Goal: Task Accomplishment & Management: Manage account settings

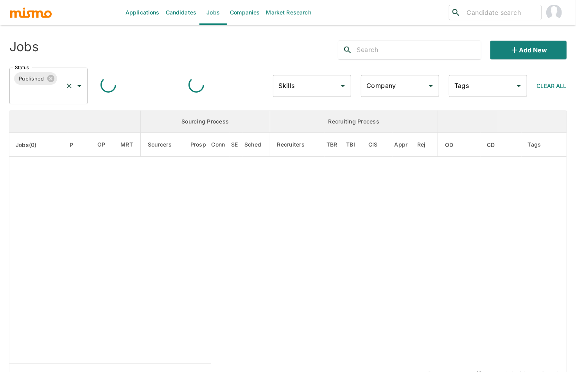
click at [43, 95] on input "Status" at bounding box center [37, 93] width 49 height 15
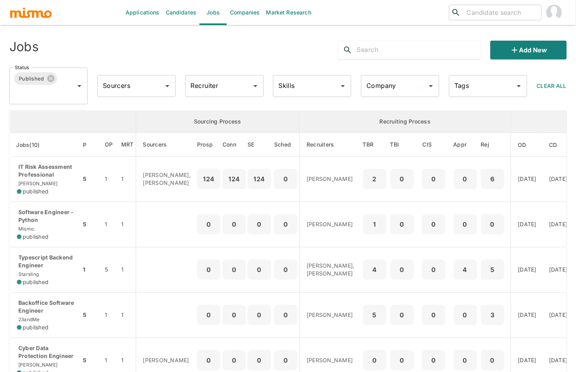
click at [30, 117] on th "enhanced table" at bounding box center [73, 122] width 126 height 22
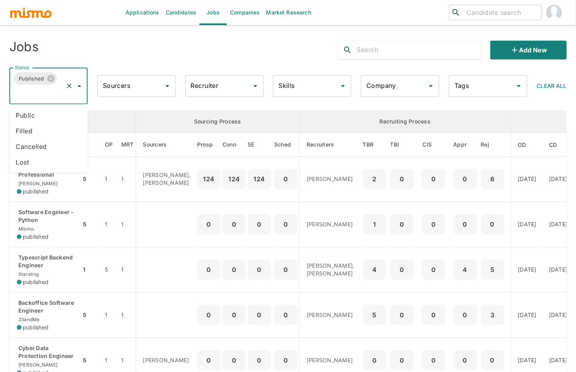
click at [42, 90] on input "Status" at bounding box center [37, 93] width 49 height 15
click at [30, 114] on li "Public" at bounding box center [48, 116] width 78 height 16
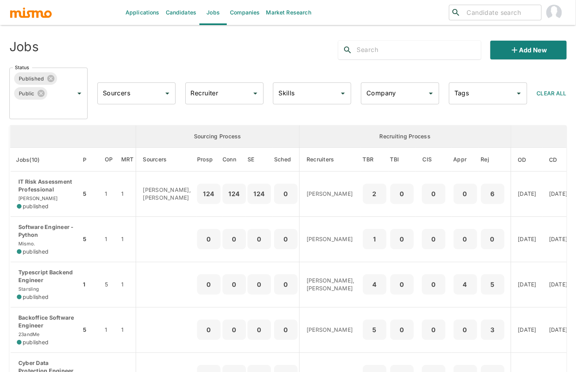
click at [389, 91] on input "Company" at bounding box center [393, 93] width 59 height 15
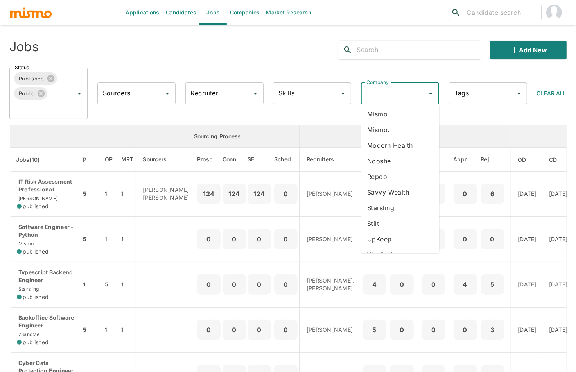
scroll to position [154, 0]
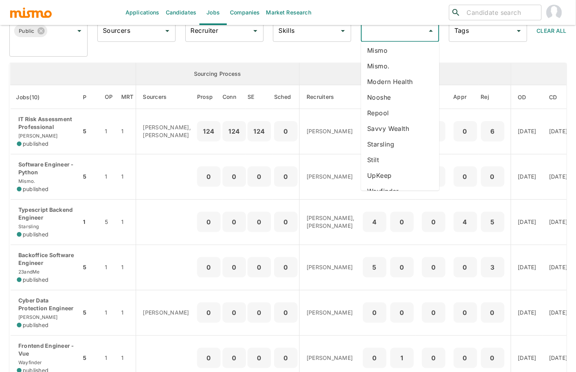
click at [392, 183] on li "Wayfinder" at bounding box center [400, 191] width 78 height 16
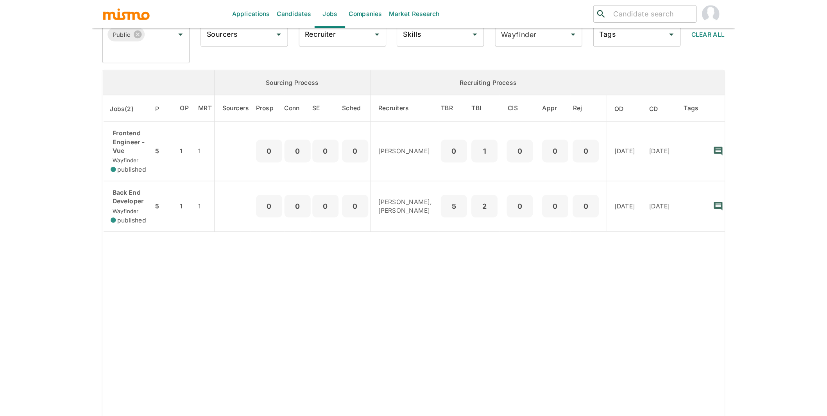
scroll to position [18, 0]
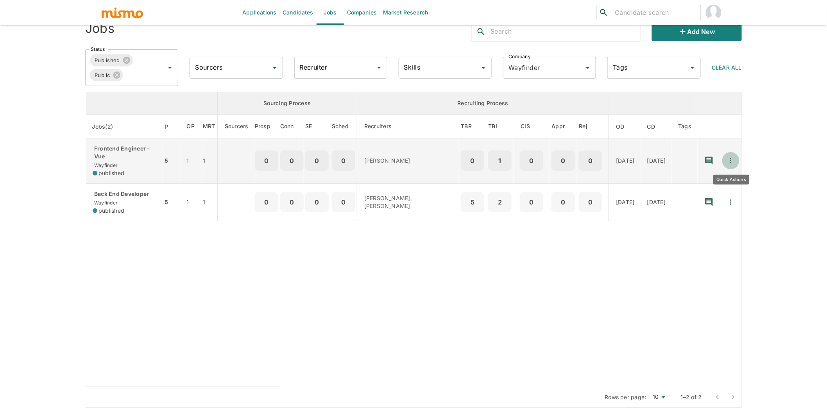
click at [582, 160] on icon "Quick Actions" at bounding box center [731, 161] width 8 height 8
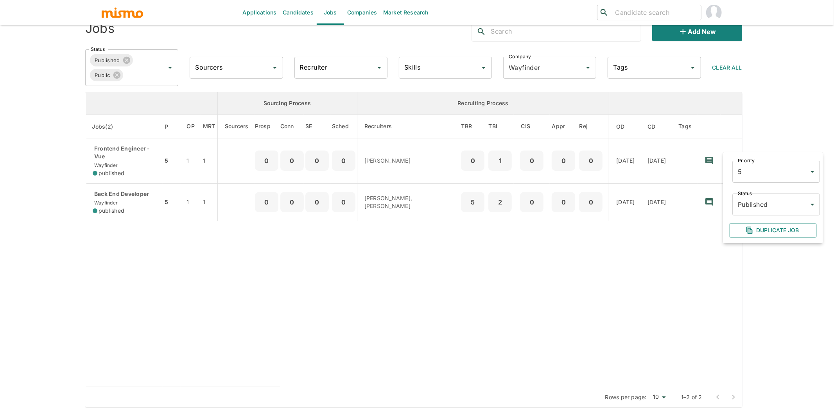
click at [582, 202] on body "Applications Candidates Jobs Companies Market Research ​ ​ Jobs Add new Status …" at bounding box center [417, 199] width 834 height 435
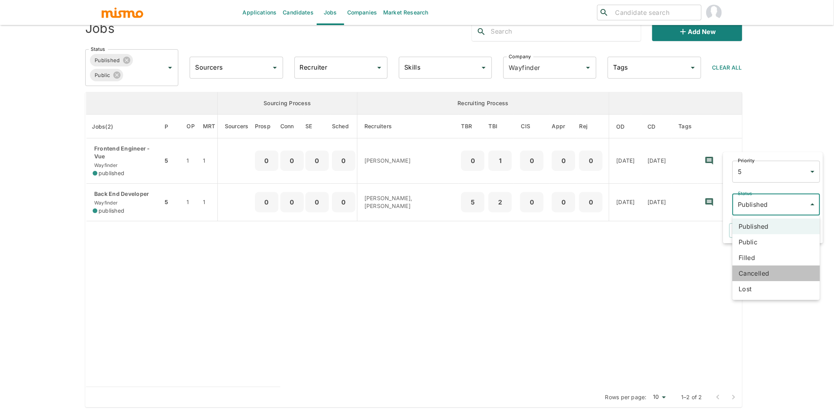
click at [582, 276] on li "Cancelled" at bounding box center [776, 273] width 88 height 16
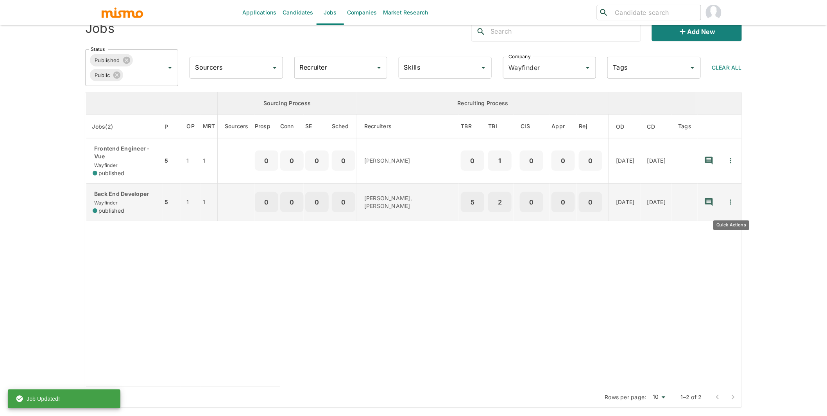
click at [582, 206] on icon "Quick Actions" at bounding box center [731, 202] width 8 height 8
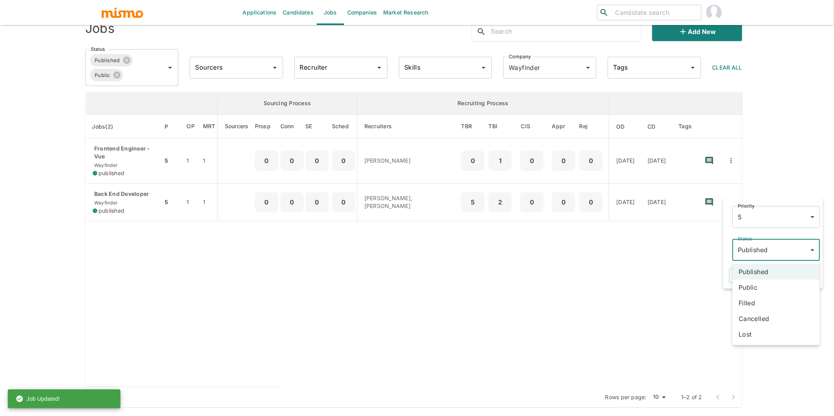
click at [582, 246] on body "Applications Candidates Jobs Companies Market Research ​ ​ Jobs Add new Status …" at bounding box center [417, 199] width 834 height 435
click at [582, 318] on li "Cancelled" at bounding box center [776, 319] width 88 height 16
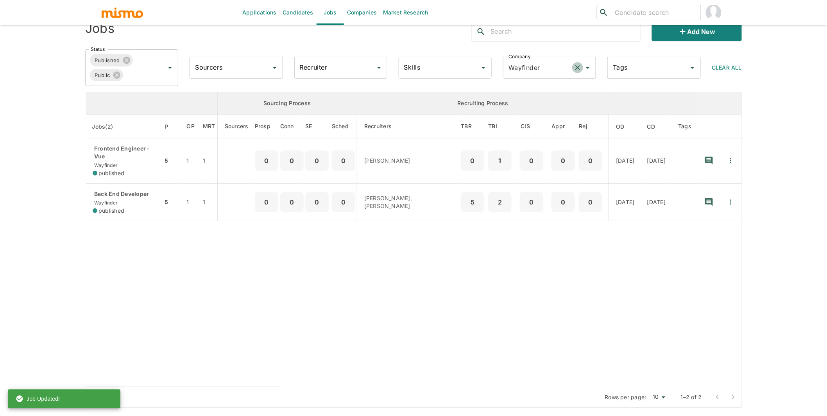
click at [577, 66] on icon "Clear" at bounding box center [578, 67] width 5 height 5
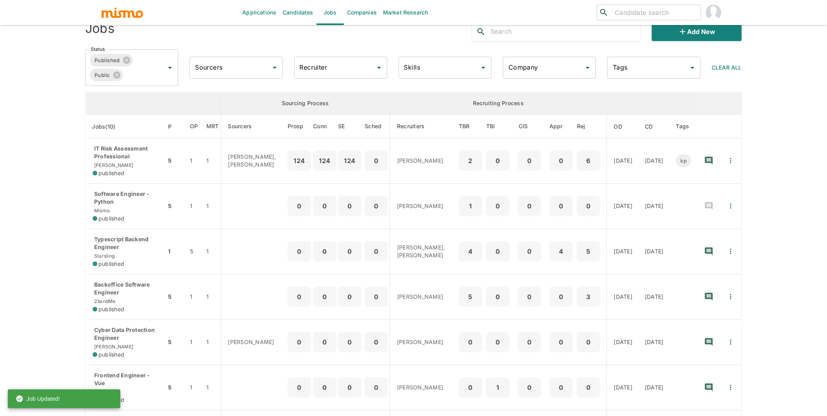
click at [329, 65] on input "Recruiter" at bounding box center [335, 67] width 74 height 15
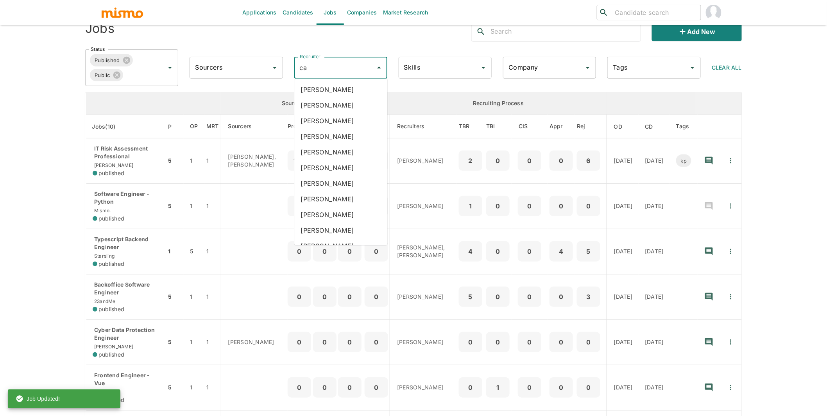
type input "car"
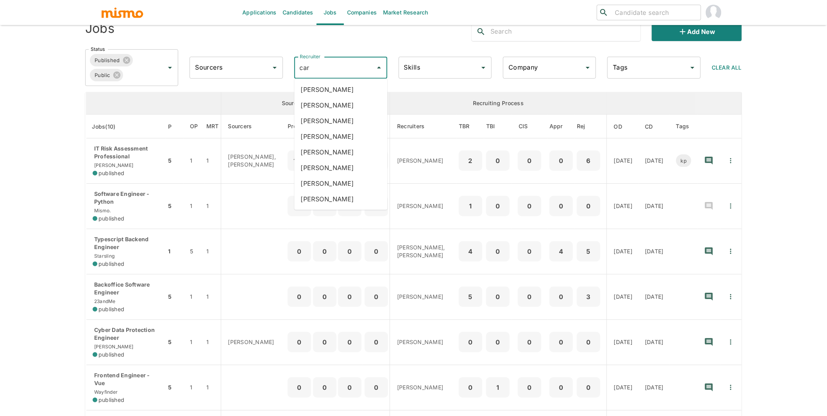
click at [333, 140] on li "Carmen Vilachá" at bounding box center [340, 137] width 93 height 16
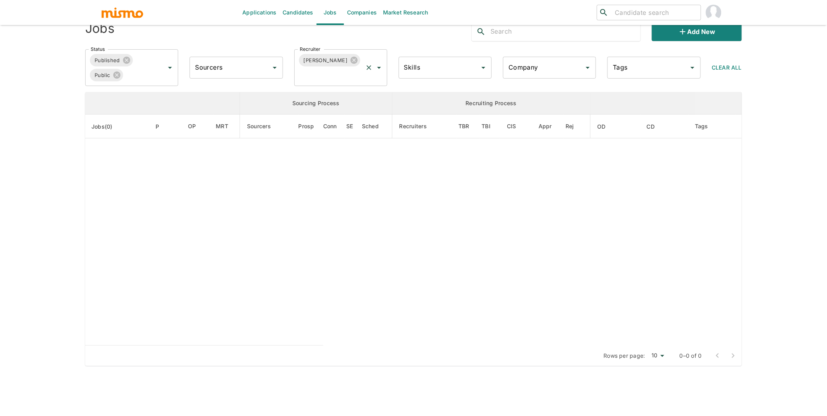
click at [330, 82] on input "Recruiter" at bounding box center [330, 75] width 64 height 15
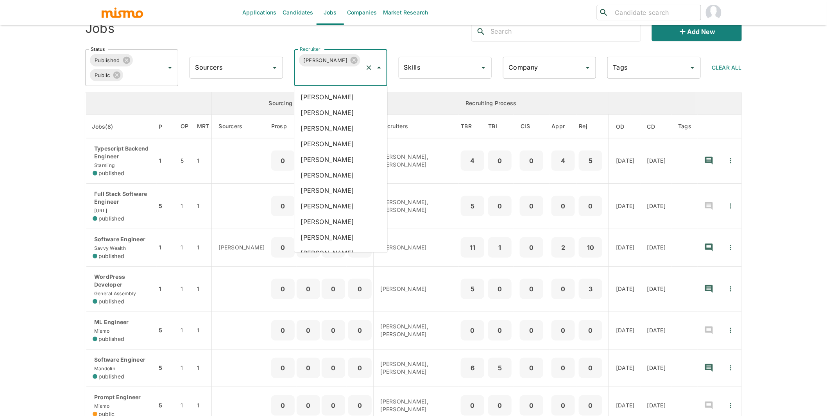
click at [332, 78] on input "Recruiter" at bounding box center [330, 75] width 64 height 15
type input "luj"
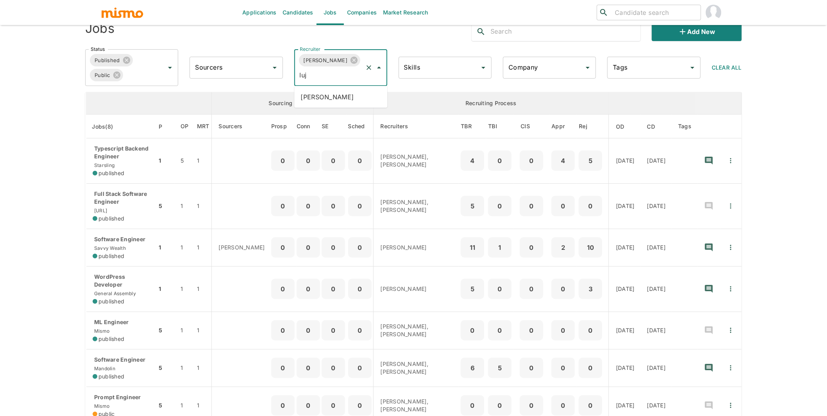
click at [328, 92] on li "Maria Lujan Ciommo" at bounding box center [340, 97] width 93 height 16
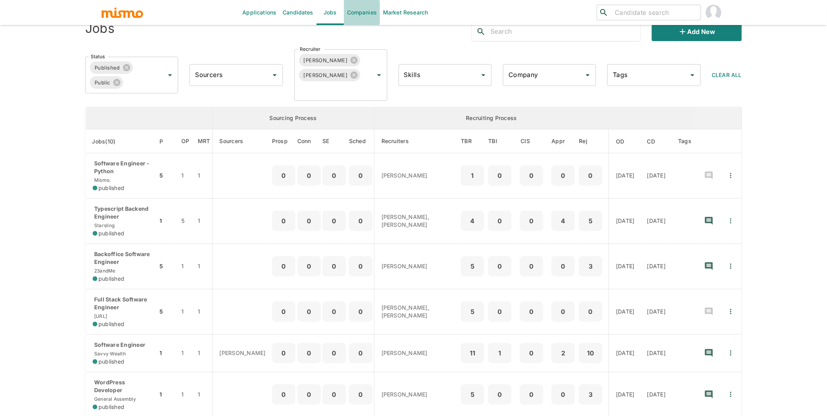
click at [368, 11] on link "Companies" at bounding box center [362, 12] width 36 height 25
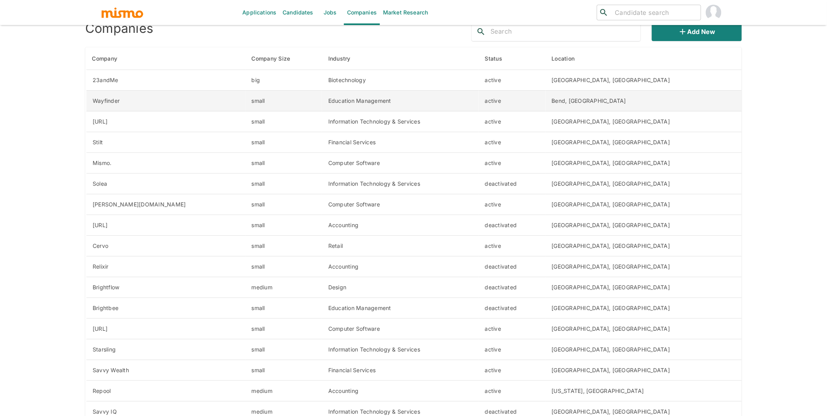
click at [479, 99] on td "Education Management" at bounding box center [400, 101] width 157 height 21
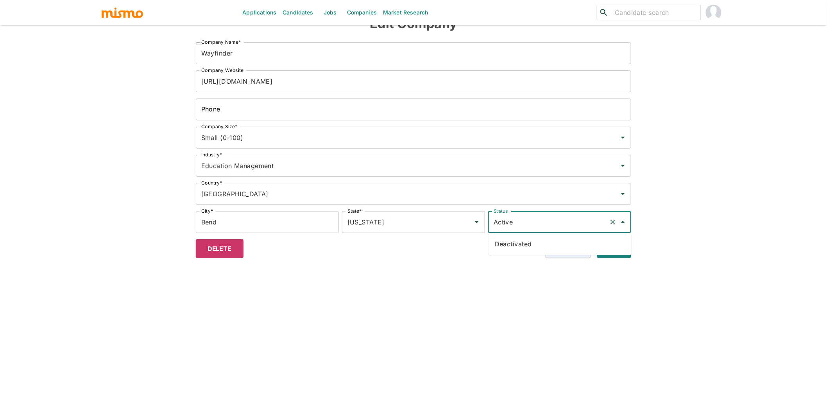
click at [549, 219] on input "Active" at bounding box center [549, 222] width 114 height 15
click at [518, 242] on li "Deactivated" at bounding box center [560, 244] width 143 height 16
type input "Deactivated"
click at [582, 249] on button "Submit" at bounding box center [612, 248] width 37 height 19
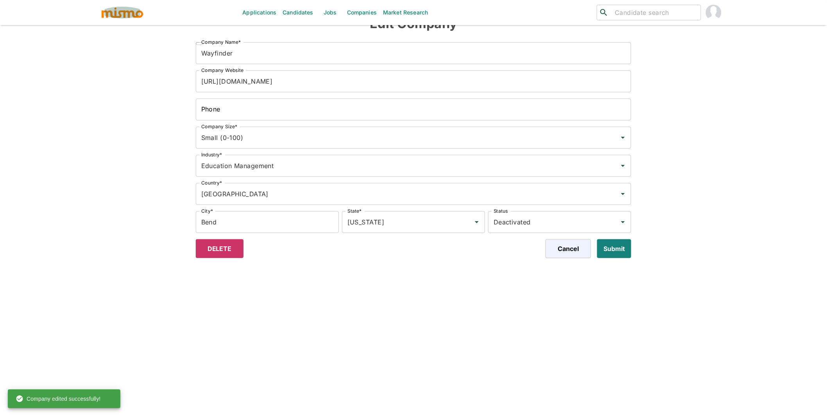
click at [118, 11] on img "button" at bounding box center [122, 13] width 43 height 12
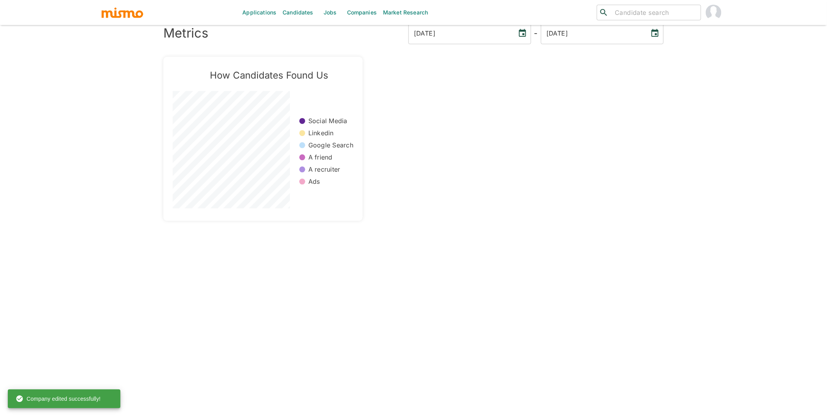
click at [358, 9] on link "Companies" at bounding box center [362, 12] width 36 height 25
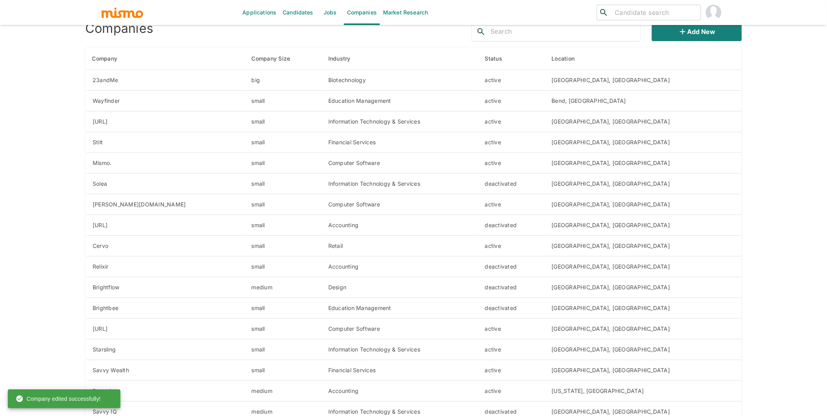
scroll to position [12, 0]
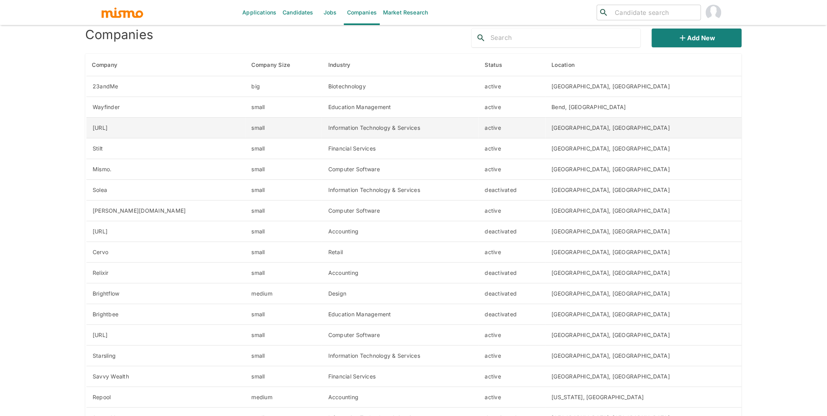
click at [454, 129] on td "Information Technology & Services" at bounding box center [400, 128] width 157 height 21
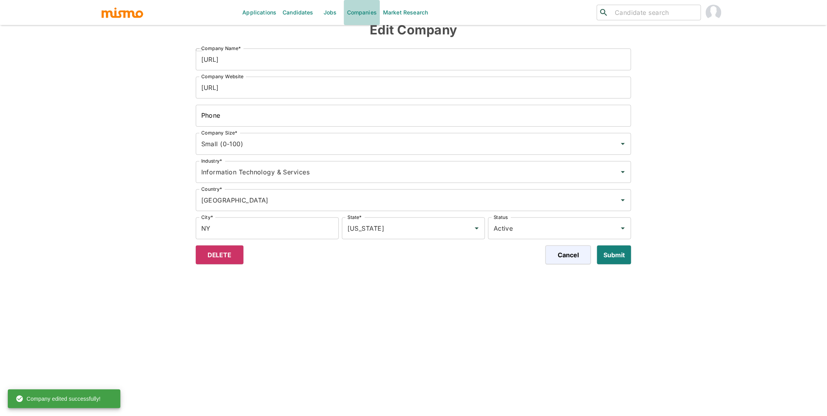
click at [366, 11] on link "Companies" at bounding box center [362, 12] width 36 height 25
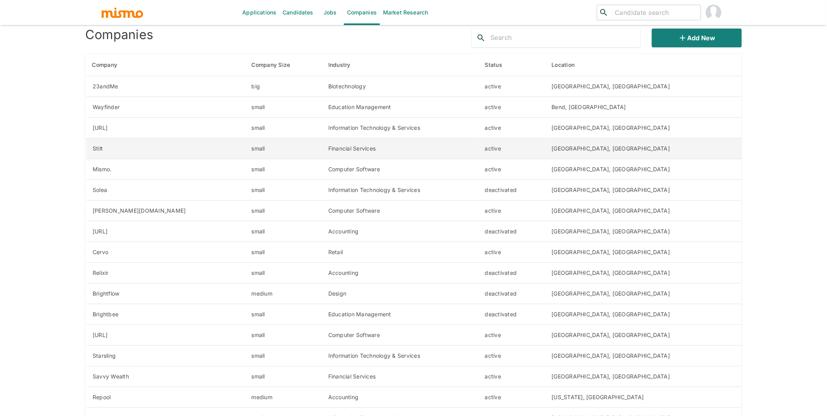
click at [383, 150] on td "Financial Services" at bounding box center [400, 148] width 157 height 21
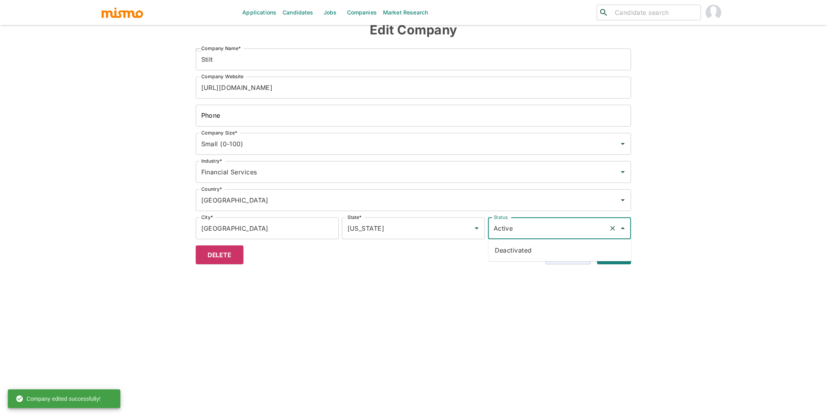
click at [574, 228] on input "Active" at bounding box center [549, 228] width 114 height 15
click at [531, 253] on li "Deactivated" at bounding box center [560, 250] width 143 height 16
type input "Deactivated"
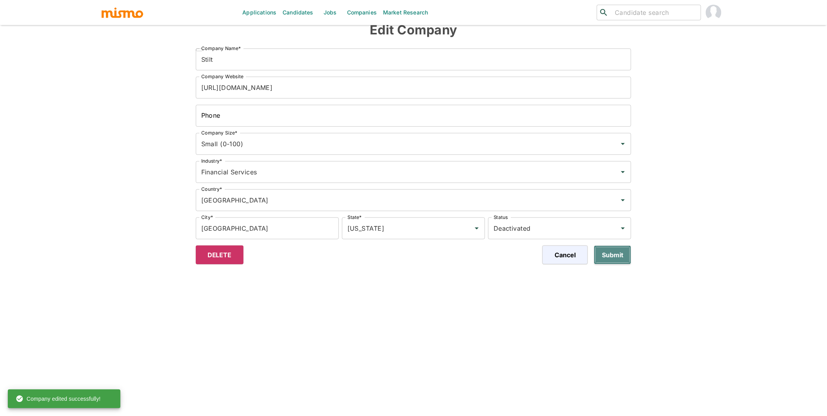
click at [582, 252] on button "Submit" at bounding box center [612, 255] width 37 height 19
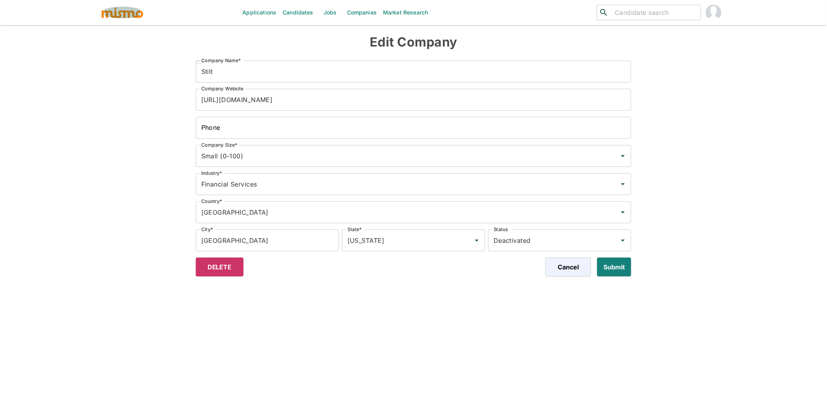
click at [120, 15] on img "button" at bounding box center [122, 13] width 43 height 12
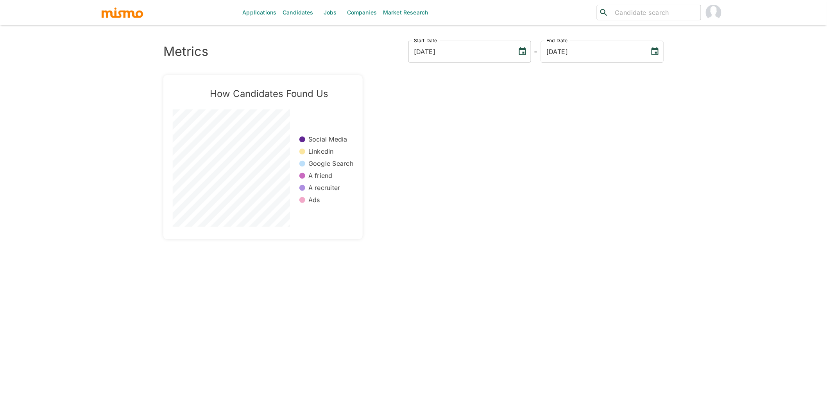
click at [366, 15] on link "Companies" at bounding box center [362, 12] width 36 height 25
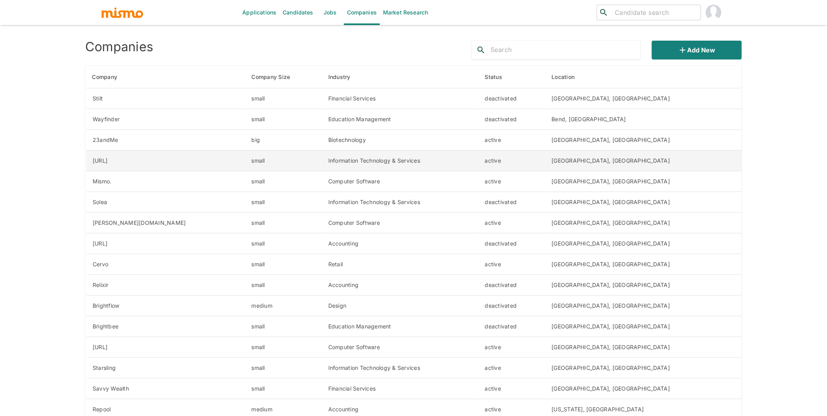
click at [546, 161] on td "active" at bounding box center [512, 161] width 67 height 21
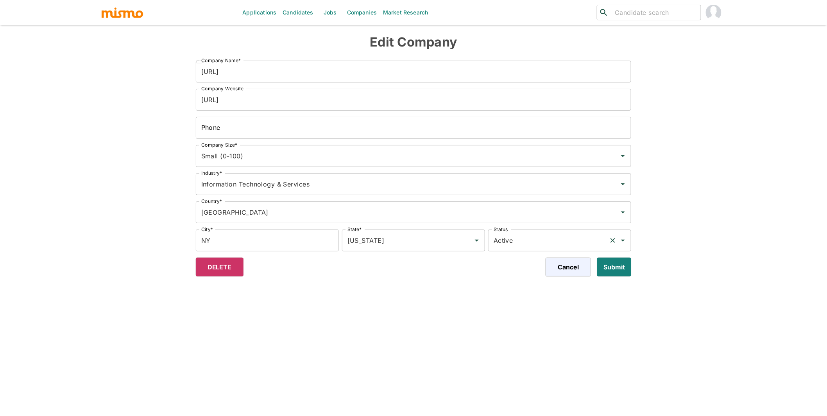
click at [527, 233] on input "Active" at bounding box center [549, 240] width 114 height 15
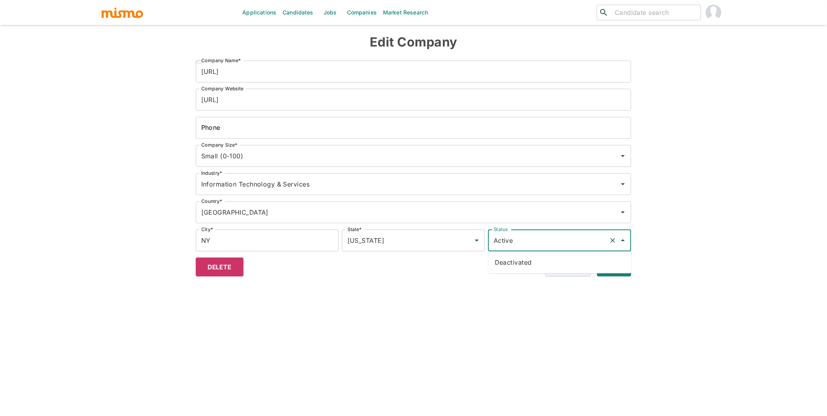
click at [527, 264] on li "Deactivated" at bounding box center [560, 263] width 143 height 16
type input "Deactivated"
click at [613, 272] on button "Submit" at bounding box center [612, 267] width 37 height 19
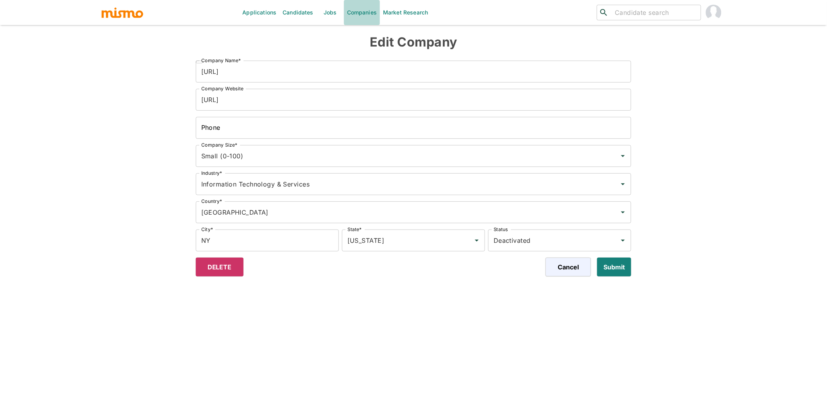
click at [353, 10] on link "Companies" at bounding box center [362, 12] width 36 height 25
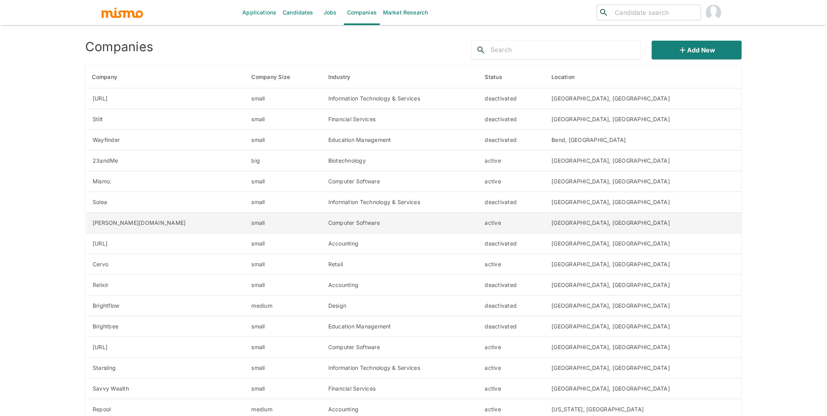
click at [479, 224] on td "Computer Software" at bounding box center [400, 223] width 157 height 21
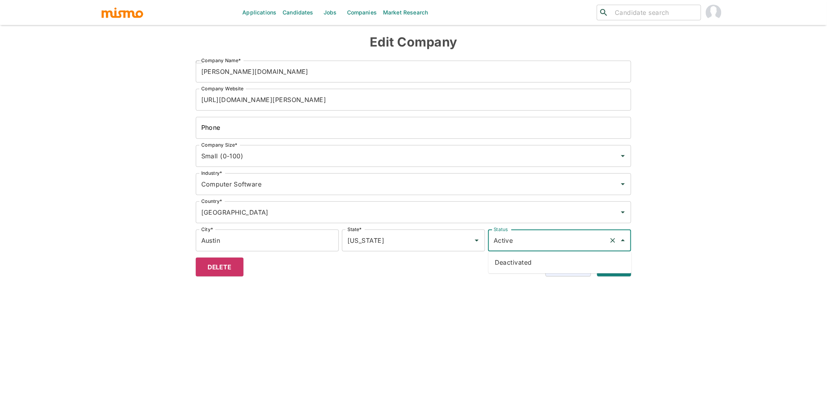
click at [568, 243] on input "Active" at bounding box center [549, 240] width 114 height 15
click at [540, 262] on li "Deactivated" at bounding box center [560, 263] width 143 height 16
type input "Deactivated"
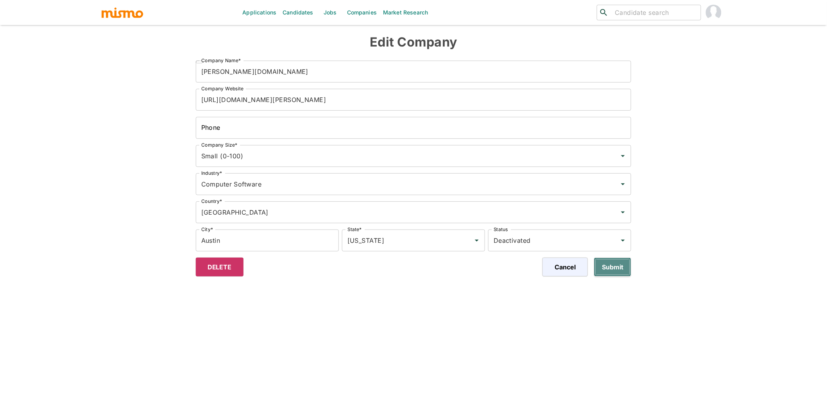
click at [624, 274] on button "Submit" at bounding box center [612, 267] width 37 height 19
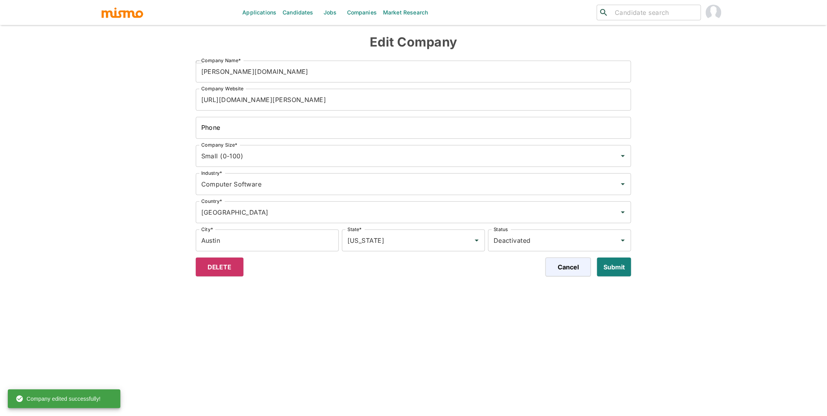
click at [128, 9] on img "button" at bounding box center [122, 13] width 43 height 12
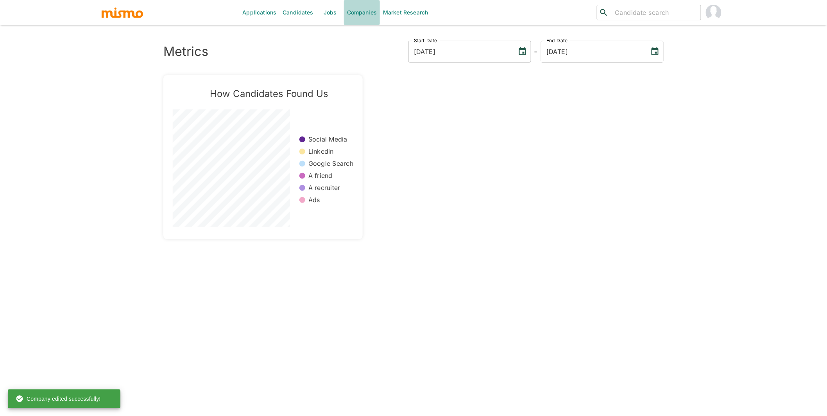
click at [367, 13] on link "Companies" at bounding box center [362, 12] width 36 height 25
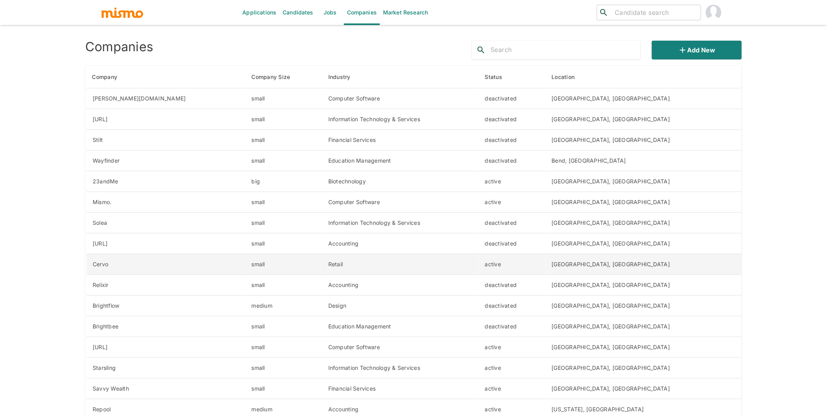
click at [540, 264] on td "active" at bounding box center [512, 264] width 67 height 21
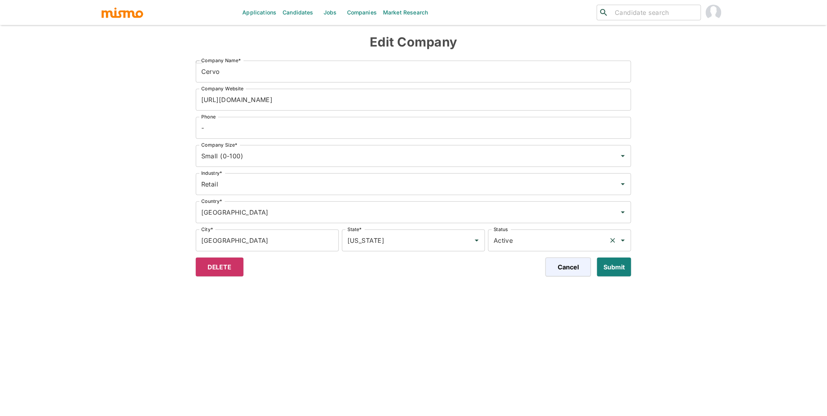
click at [534, 240] on input "Active" at bounding box center [549, 240] width 114 height 15
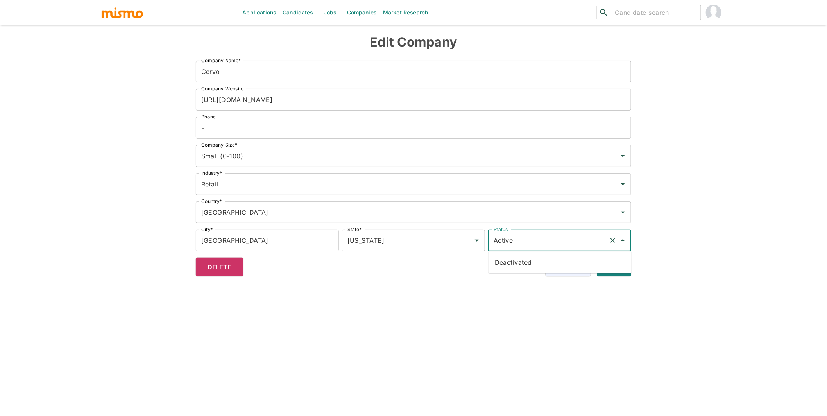
click at [523, 269] on li "Deactivated" at bounding box center [560, 263] width 143 height 16
type input "Deactivated"
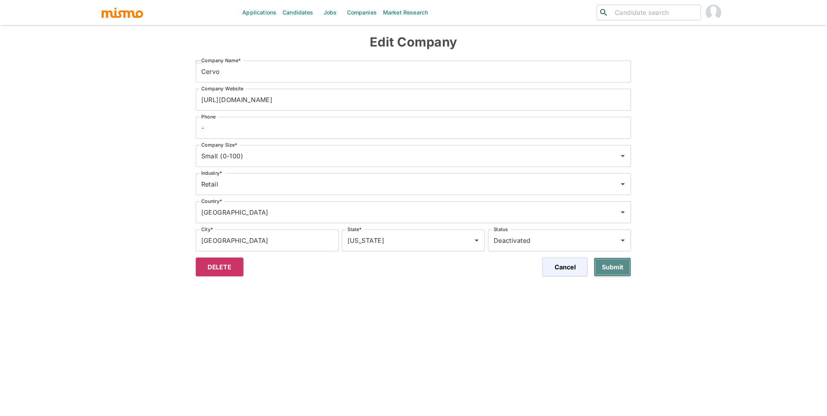
click at [618, 265] on button "Submit" at bounding box center [612, 267] width 37 height 19
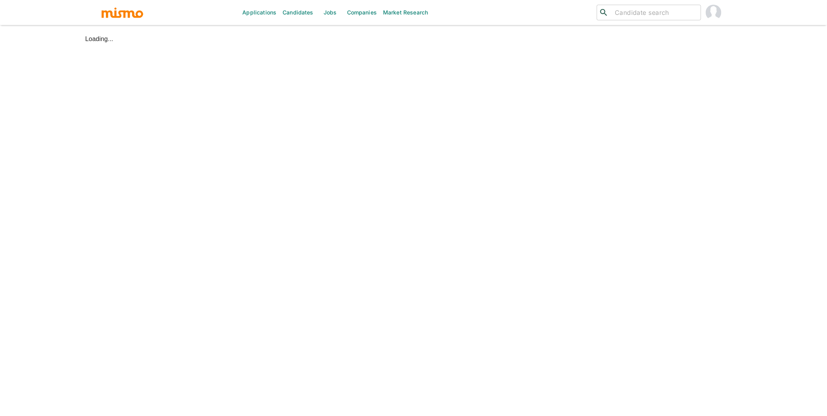
click at [362, 15] on link "Companies" at bounding box center [362, 12] width 36 height 25
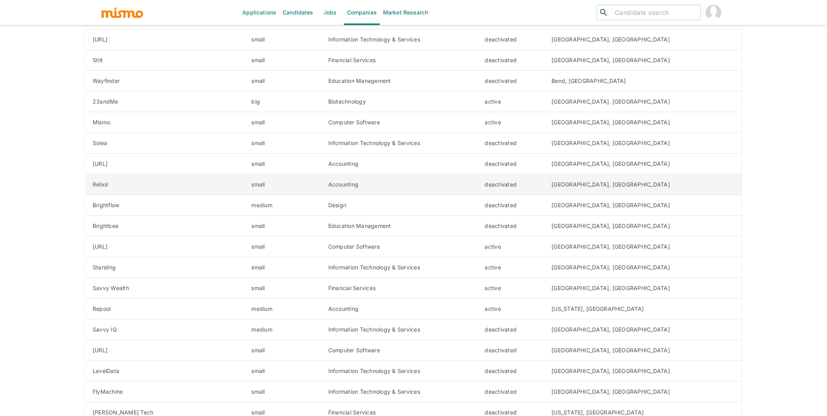
scroll to position [134, 0]
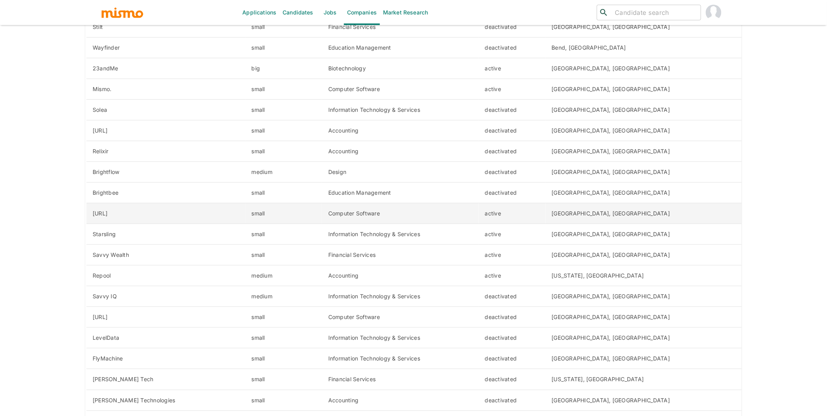
click at [323, 215] on td "small" at bounding box center [284, 213] width 77 height 21
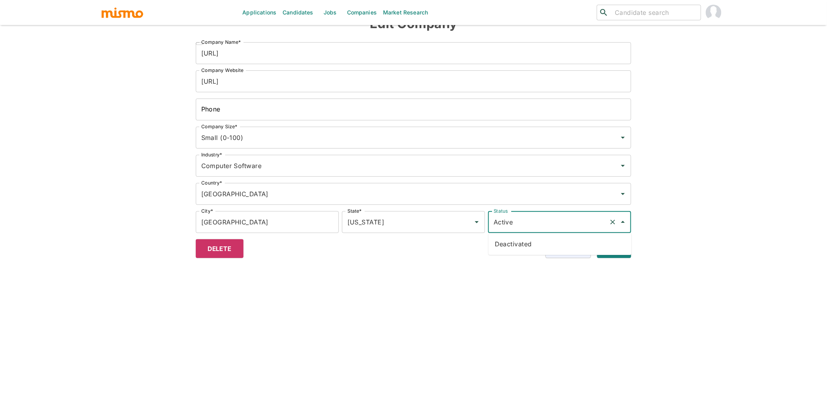
click at [593, 220] on input "Active" at bounding box center [549, 222] width 114 height 15
click at [532, 239] on li "Deactivated" at bounding box center [560, 244] width 143 height 16
type input "Deactivated"
click at [626, 250] on button "Submit" at bounding box center [612, 248] width 37 height 19
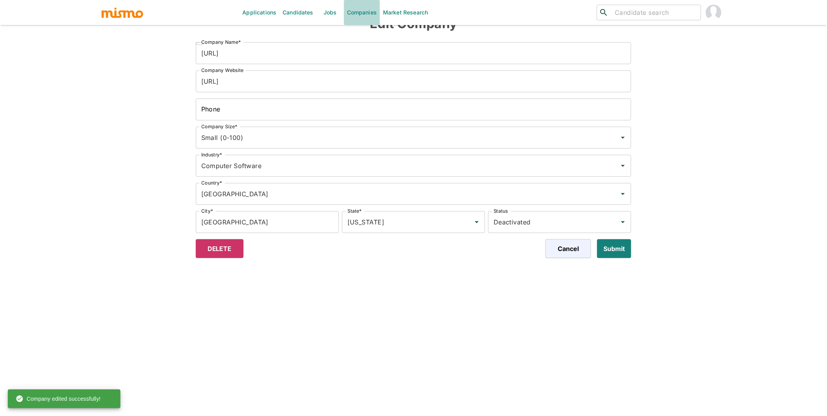
click at [354, 13] on link "Companies" at bounding box center [362, 12] width 36 height 25
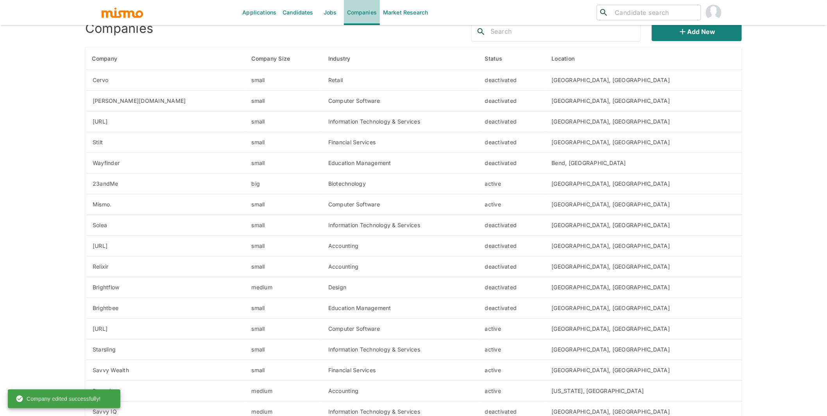
click at [354, 13] on link "Companies" at bounding box center [362, 12] width 36 height 25
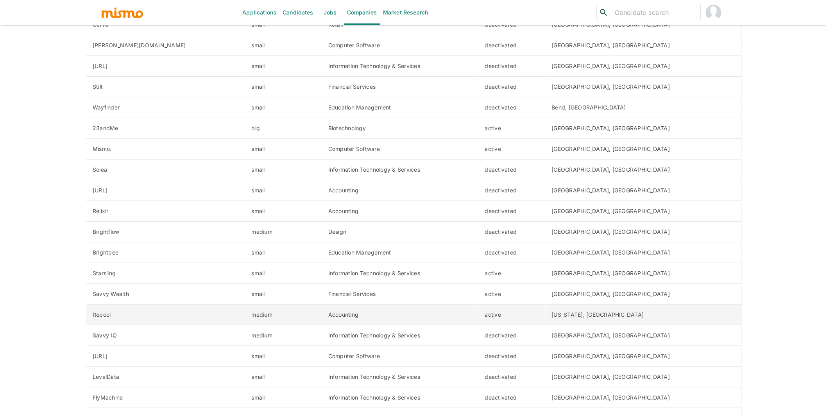
click at [479, 318] on td "Accounting" at bounding box center [400, 315] width 157 height 21
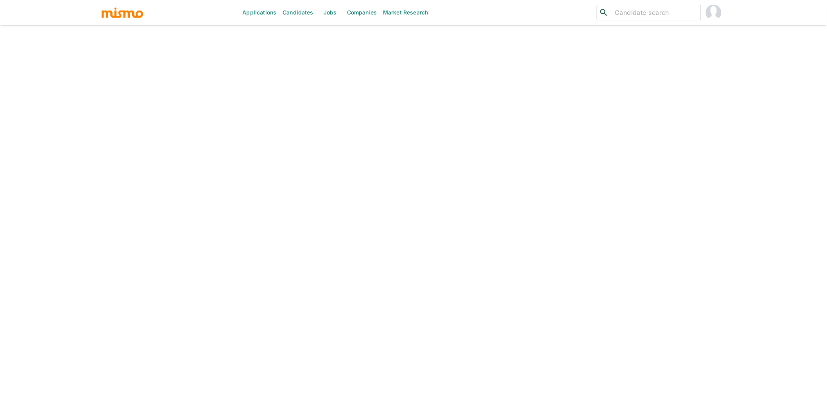
scroll to position [18, 0]
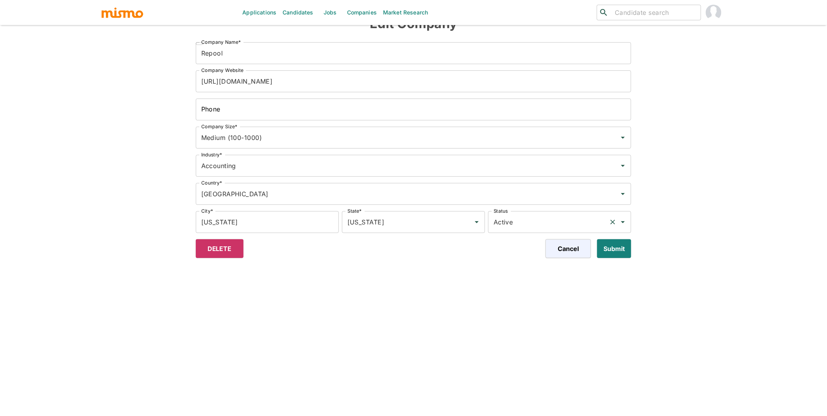
click at [569, 217] on input "Active" at bounding box center [549, 222] width 114 height 15
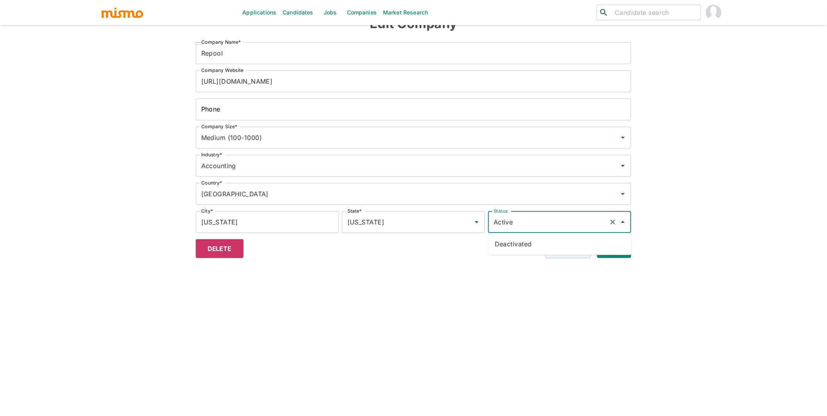
click at [534, 246] on li "Deactivated" at bounding box center [560, 244] width 143 height 16
type input "Deactivated"
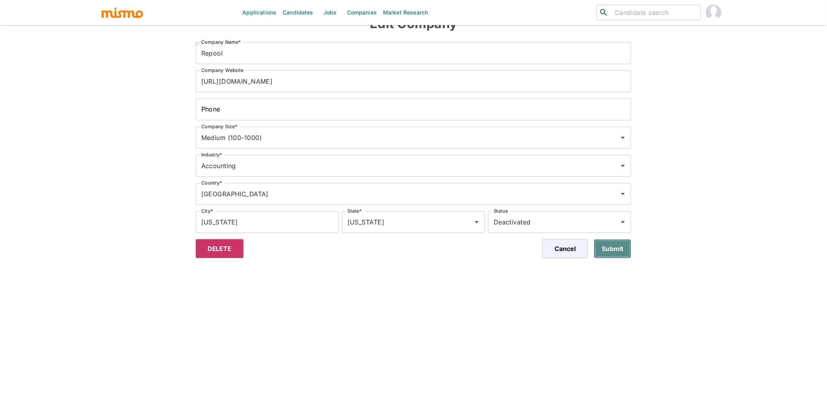
click at [620, 251] on button "Submit" at bounding box center [612, 248] width 37 height 19
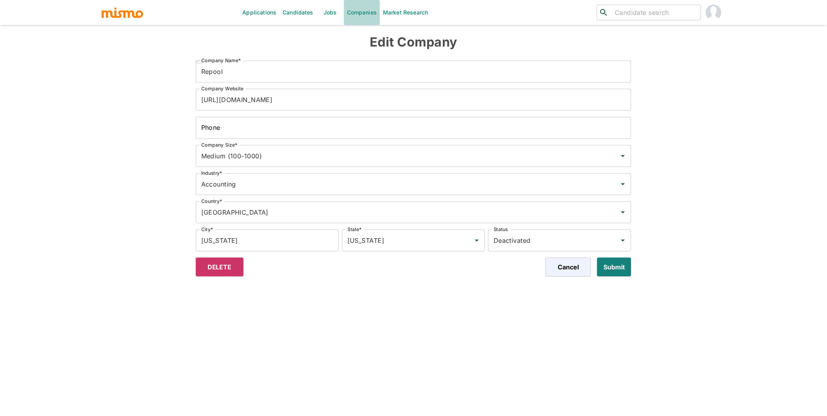
click at [359, 12] on link "Companies" at bounding box center [362, 12] width 36 height 25
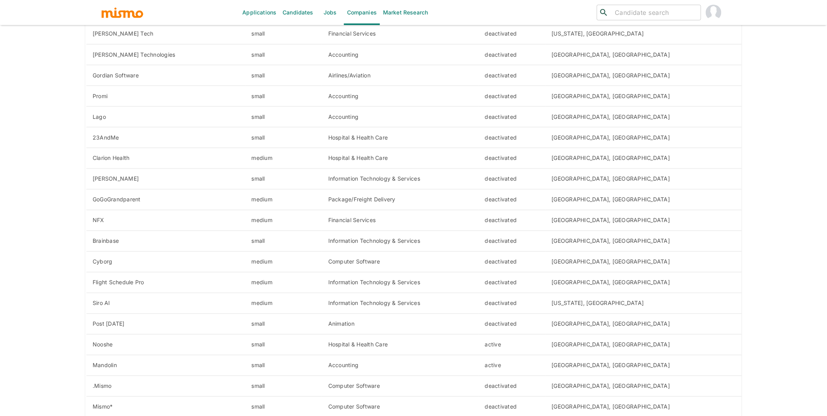
scroll to position [674, 0]
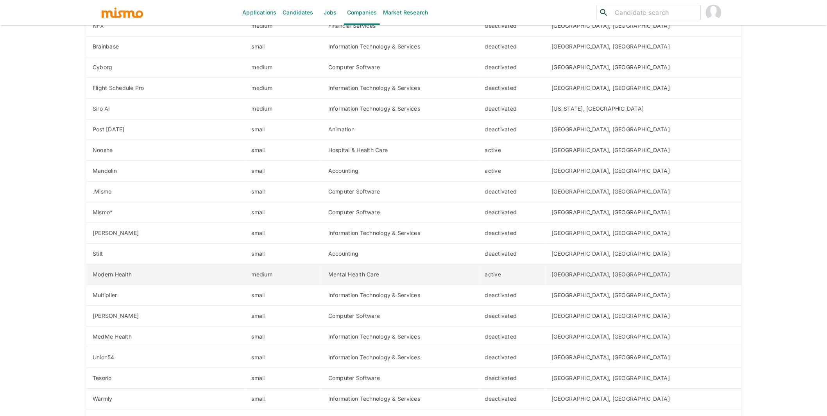
click at [434, 271] on td "Mental Health Care" at bounding box center [400, 274] width 157 height 21
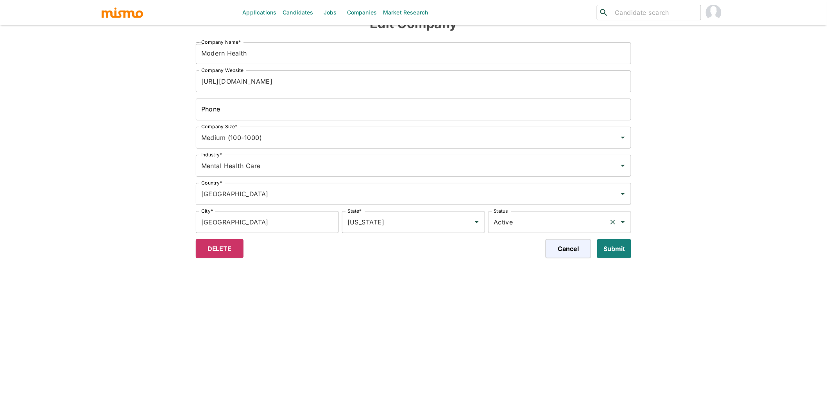
click at [585, 213] on div "Active Status" at bounding box center [559, 222] width 143 height 22
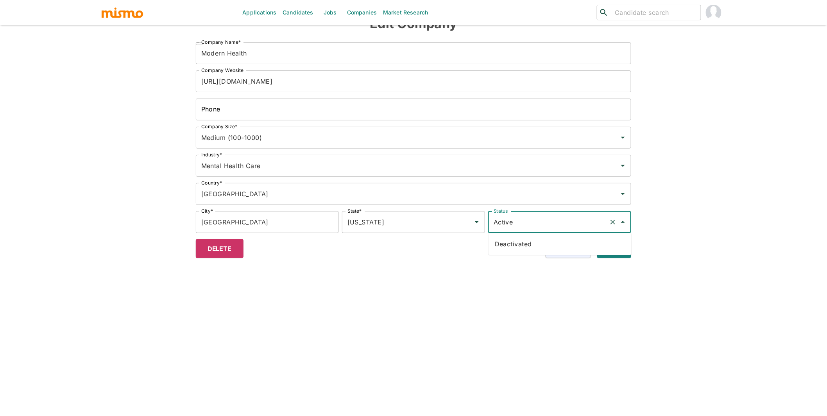
click at [542, 242] on li "Deactivated" at bounding box center [560, 244] width 143 height 16
type input "Deactivated"
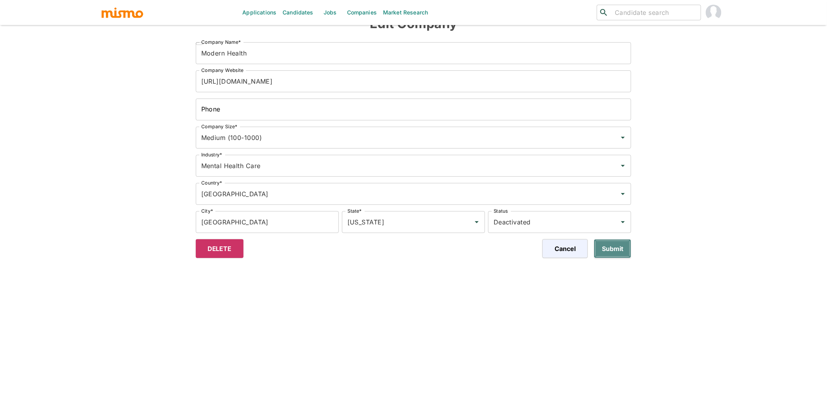
click at [622, 248] on button "Submit" at bounding box center [612, 248] width 37 height 19
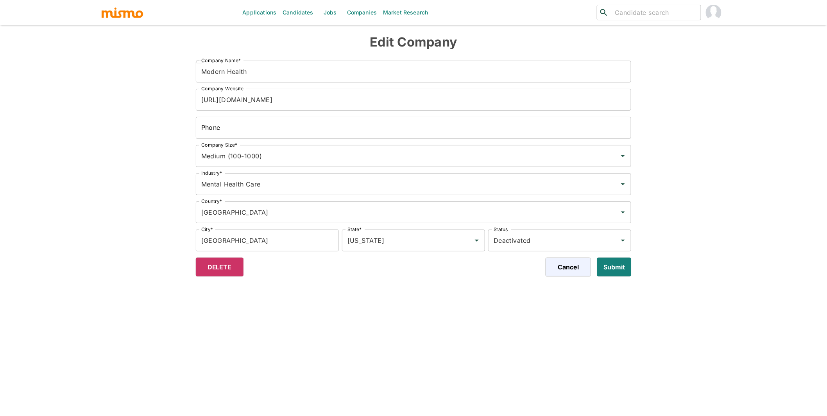
click at [358, 9] on link "Companies" at bounding box center [362, 12] width 36 height 25
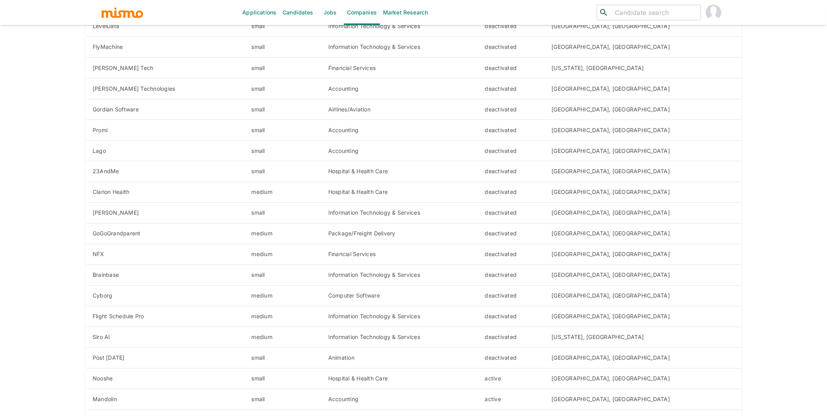
scroll to position [563, 0]
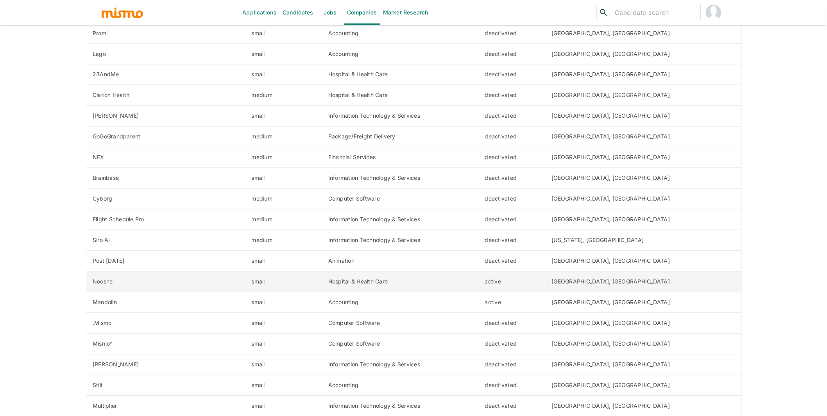
click at [479, 282] on td "Hospital & Health Care" at bounding box center [400, 281] width 157 height 21
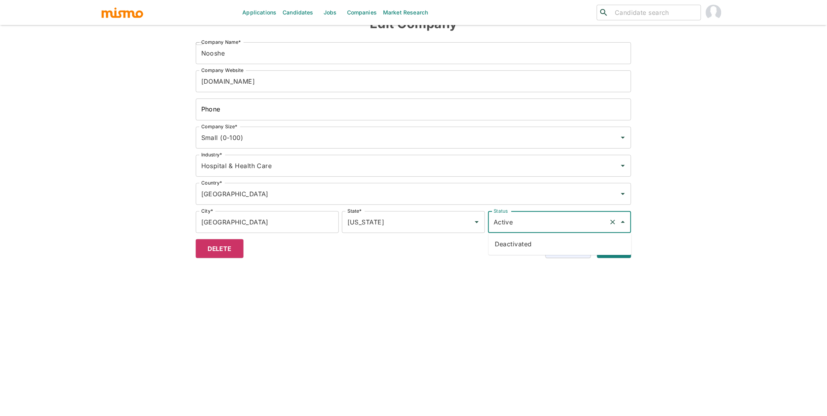
click at [582, 219] on input "Active" at bounding box center [549, 222] width 114 height 15
click at [536, 247] on li "Deactivated" at bounding box center [560, 244] width 143 height 16
type input "Deactivated"
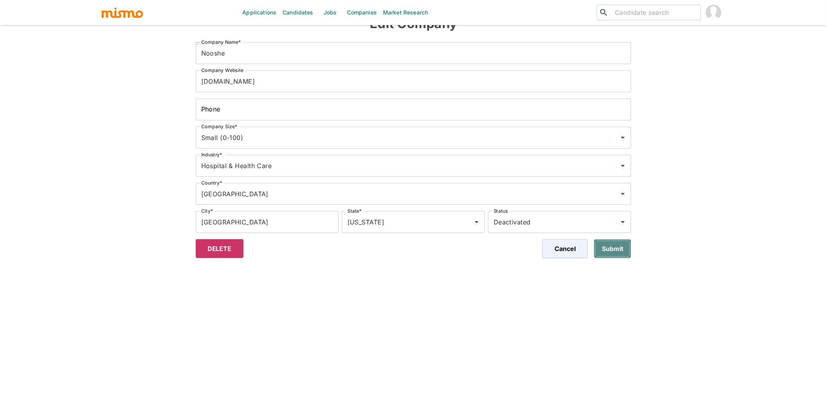
click at [613, 252] on button "Submit" at bounding box center [612, 248] width 37 height 19
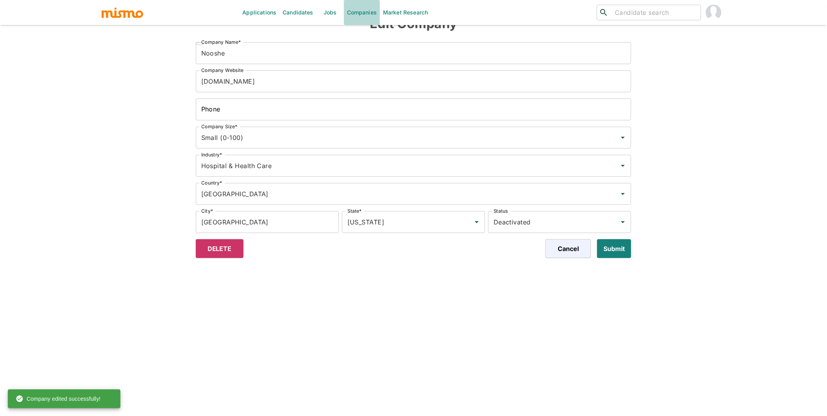
click at [363, 15] on link "Companies" at bounding box center [362, 12] width 36 height 25
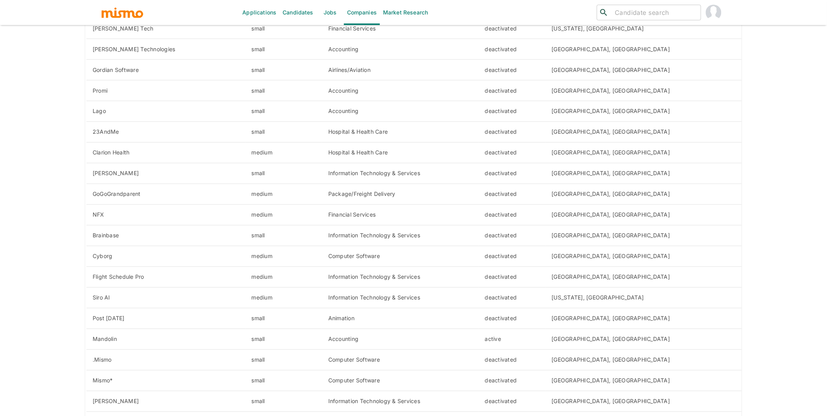
scroll to position [528, 0]
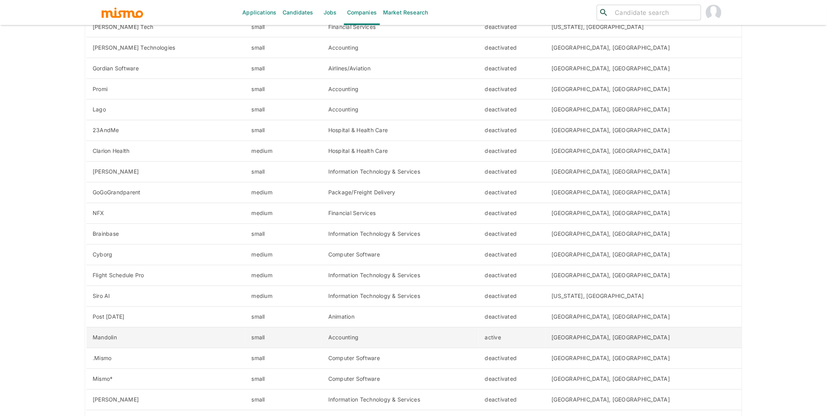
click at [479, 338] on td "Accounting" at bounding box center [400, 337] width 157 height 21
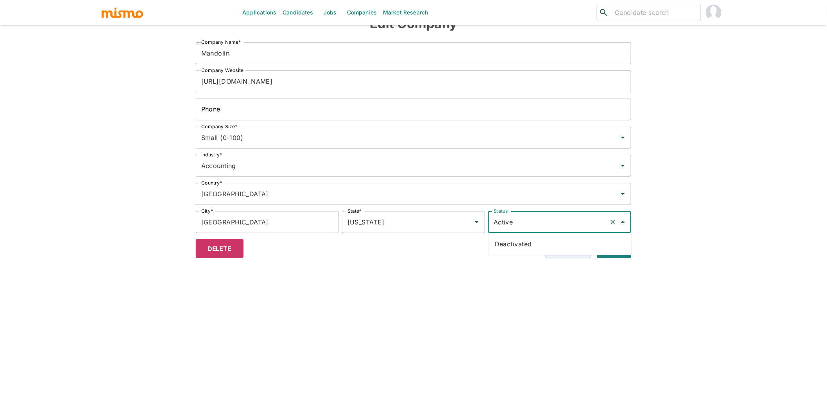
click at [577, 216] on input "Active" at bounding box center [549, 222] width 114 height 15
click at [538, 240] on li "Deactivated" at bounding box center [560, 244] width 143 height 16
type input "Deactivated"
click at [622, 253] on button "Submit" at bounding box center [612, 248] width 37 height 19
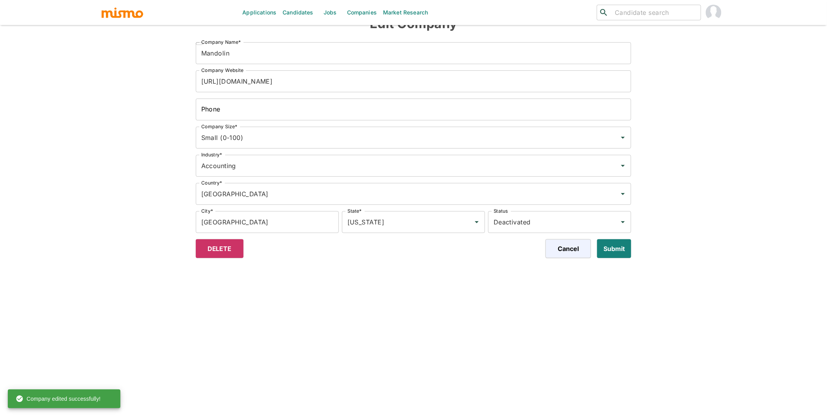
click at [116, 7] on img "button" at bounding box center [122, 13] width 43 height 12
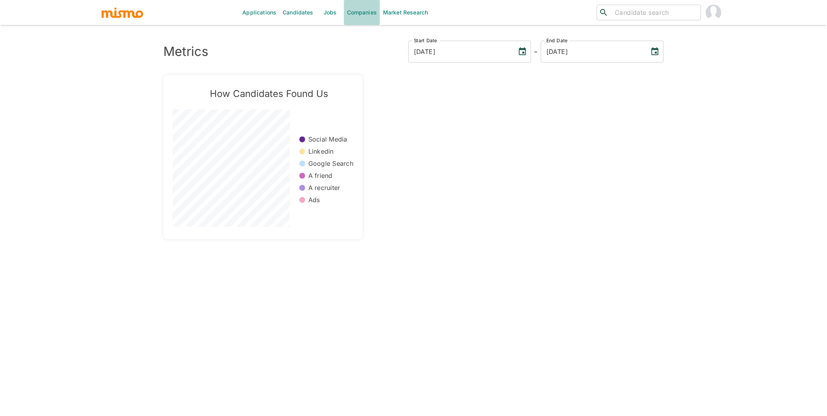
click at [358, 14] on link "Companies" at bounding box center [362, 12] width 36 height 25
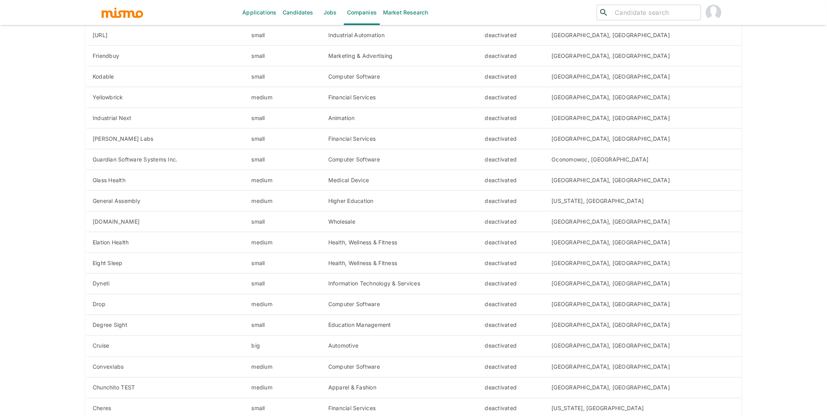
scroll to position [3165, 0]
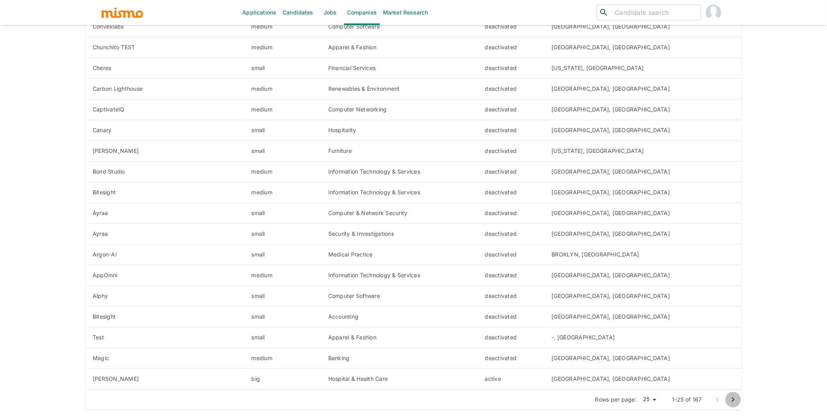
click at [732, 400] on icon "Go to next page" at bounding box center [733, 399] width 9 height 9
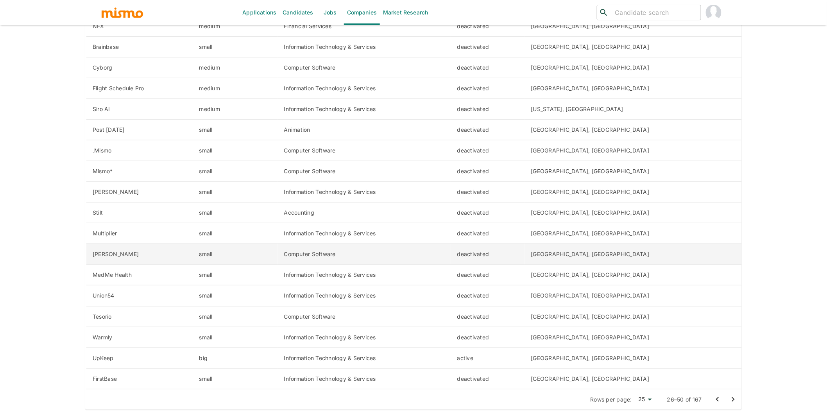
scroll to position [0, 0]
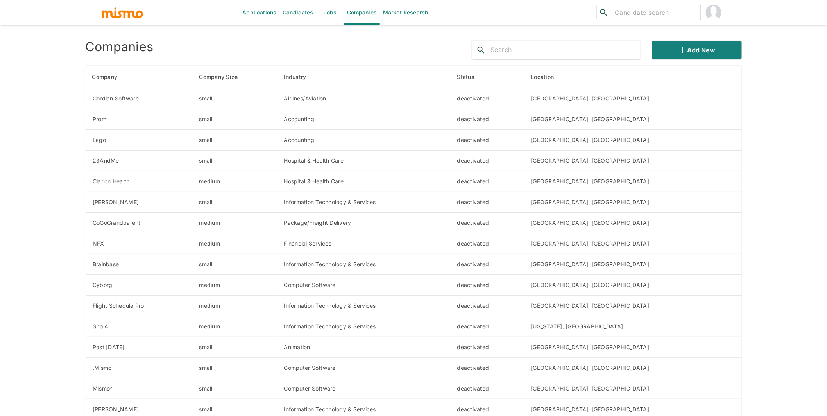
click at [129, 51] on h4 "Companies" at bounding box center [119, 47] width 68 height 16
click at [120, 8] on img "button" at bounding box center [122, 13] width 43 height 12
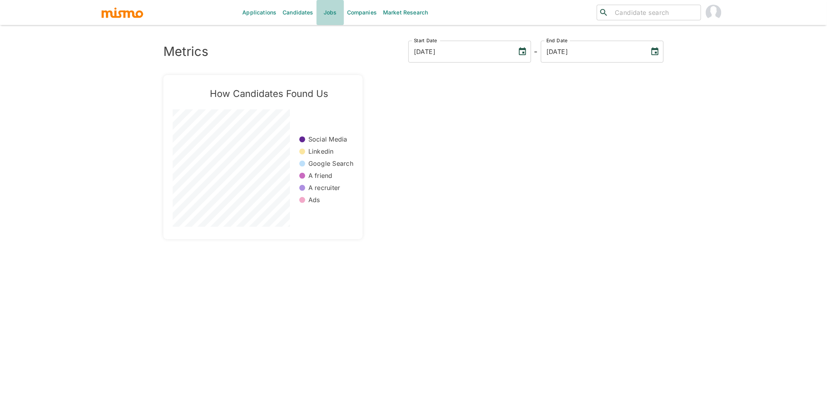
click at [335, 15] on link "Jobs" at bounding box center [330, 12] width 27 height 25
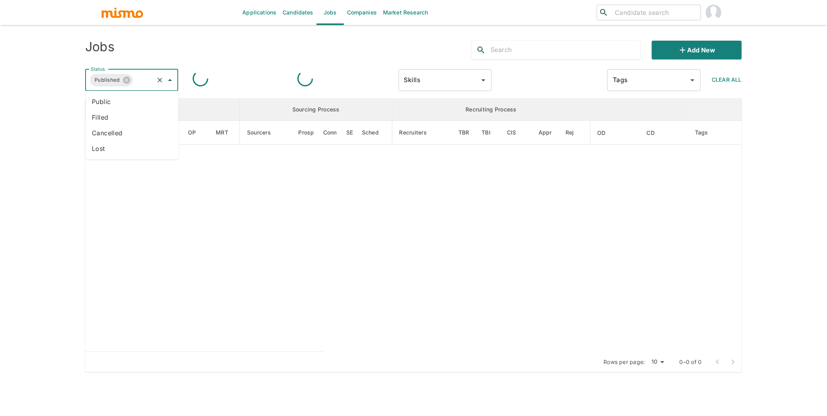
click at [136, 76] on input "Status" at bounding box center [143, 80] width 19 height 15
click at [117, 108] on li "Public" at bounding box center [132, 102] width 93 height 16
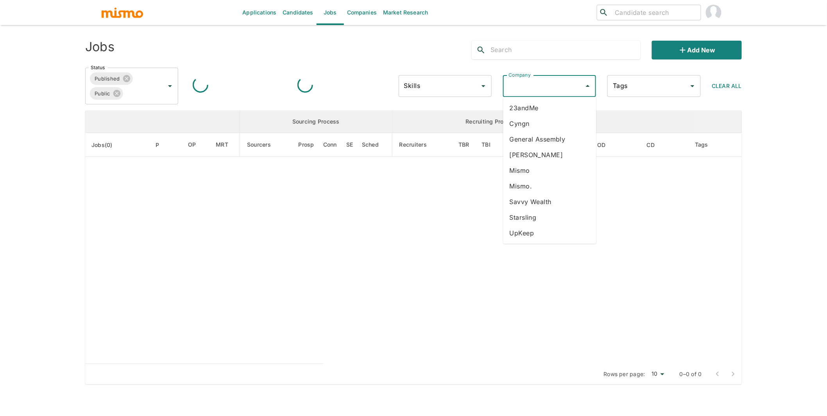
click at [547, 89] on input "Company" at bounding box center [544, 86] width 74 height 15
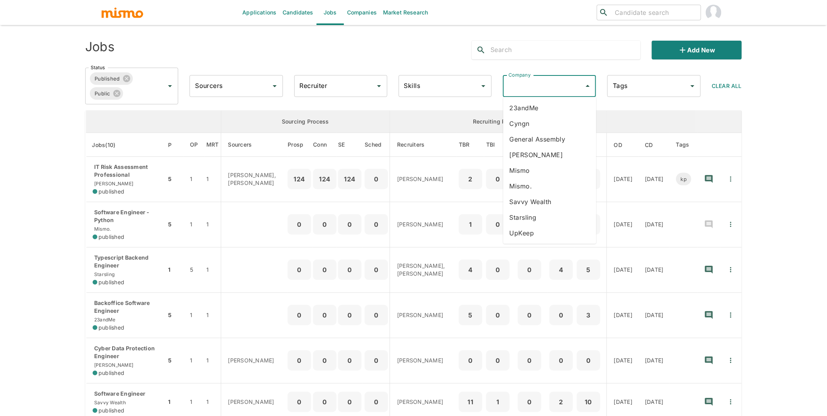
click at [556, 85] on input "Company" at bounding box center [544, 86] width 74 height 15
click at [351, 41] on div "Jobs" at bounding box center [217, 46] width 276 height 25
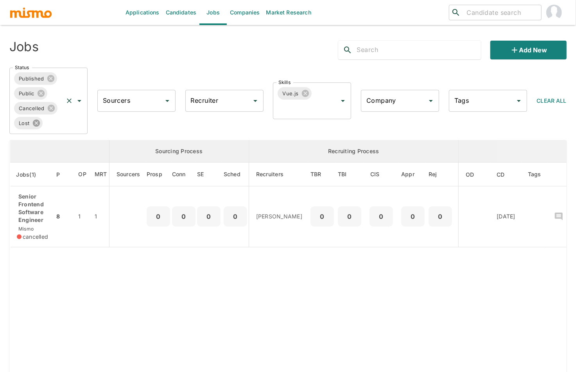
click at [34, 124] on icon at bounding box center [36, 123] width 7 height 7
click at [52, 109] on icon at bounding box center [51, 108] width 9 height 9
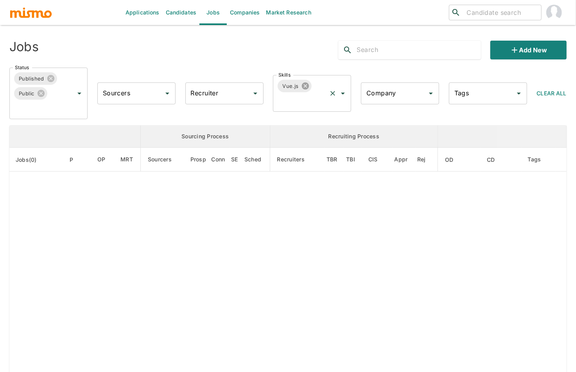
click at [305, 85] on icon at bounding box center [305, 86] width 9 height 9
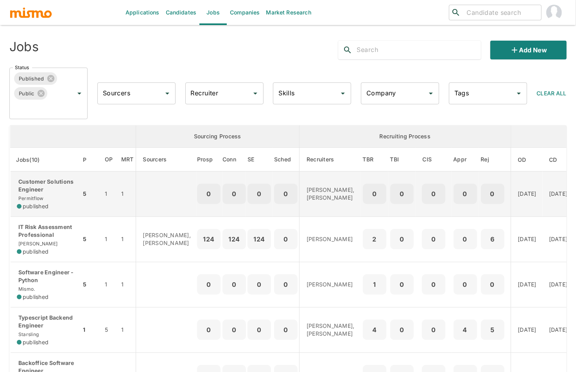
click at [56, 194] on p "Customer Solutions Engineer" at bounding box center [46, 186] width 58 height 16
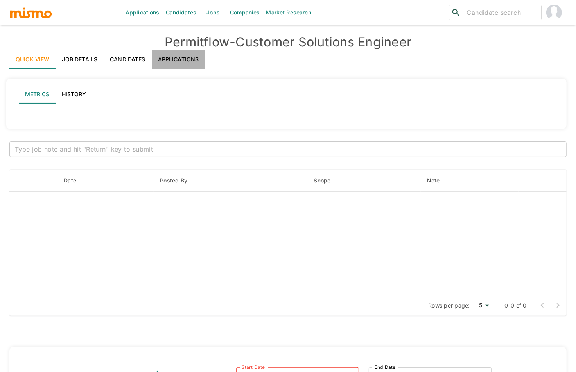
click at [170, 57] on link "Applications" at bounding box center [179, 59] width 54 height 19
